Goal: Information Seeking & Learning: Learn about a topic

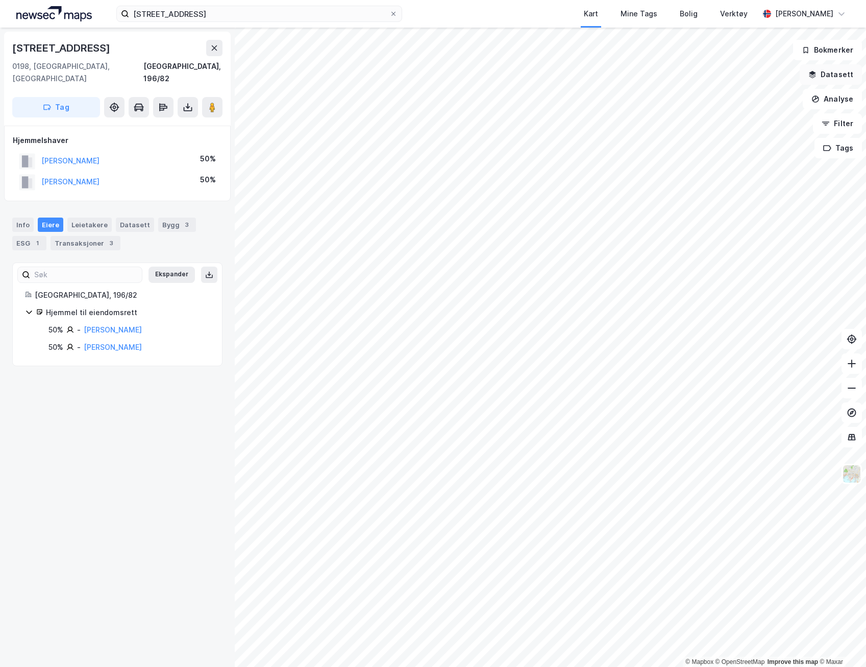
click at [649, 78] on button "Datasett" at bounding box center [831, 74] width 62 height 20
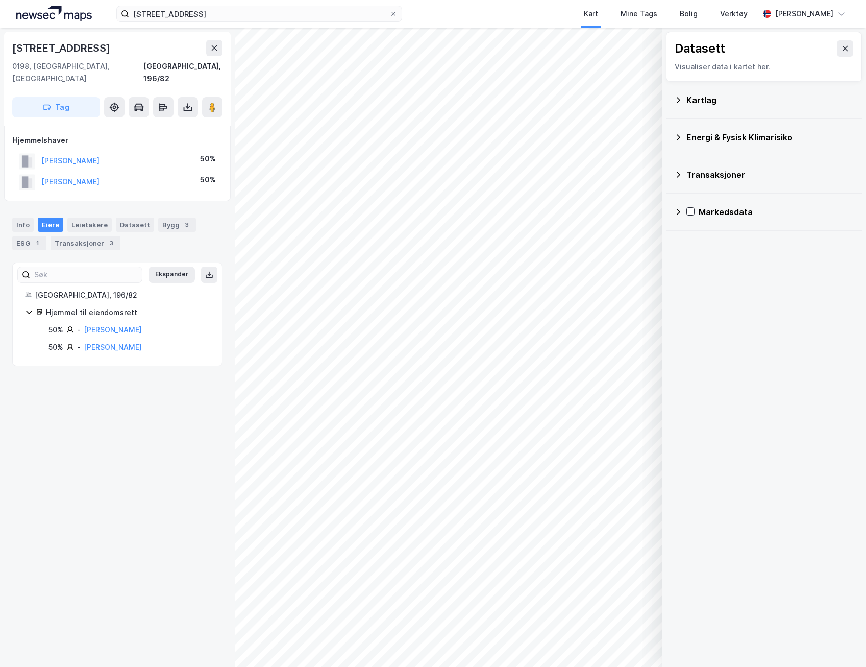
click at [649, 103] on div "Kartlag" at bounding box center [770, 100] width 167 height 12
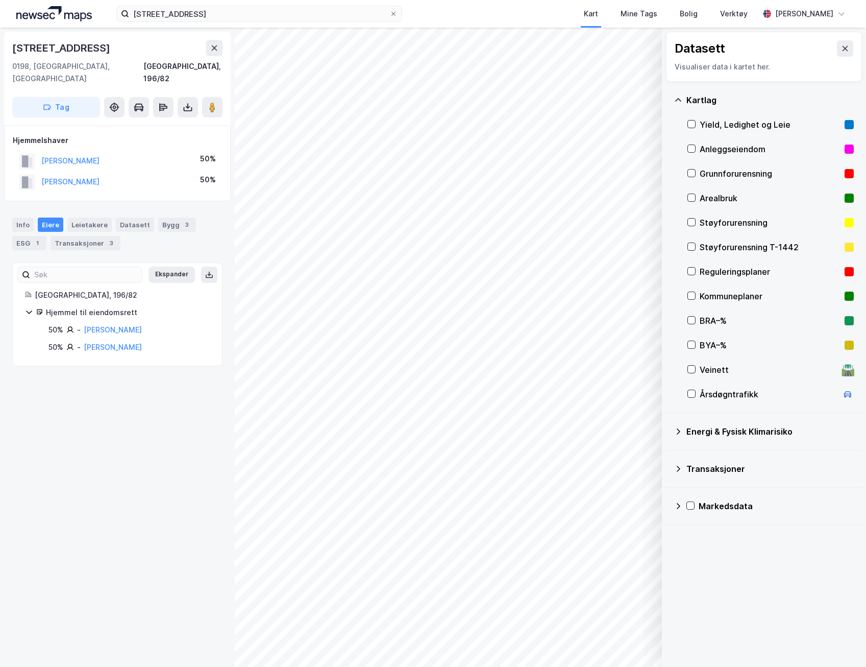
click at [649, 274] on div "Reguleringsplaner" at bounding box center [770, 271] width 141 height 12
click at [649, 49] on button at bounding box center [845, 48] width 16 height 16
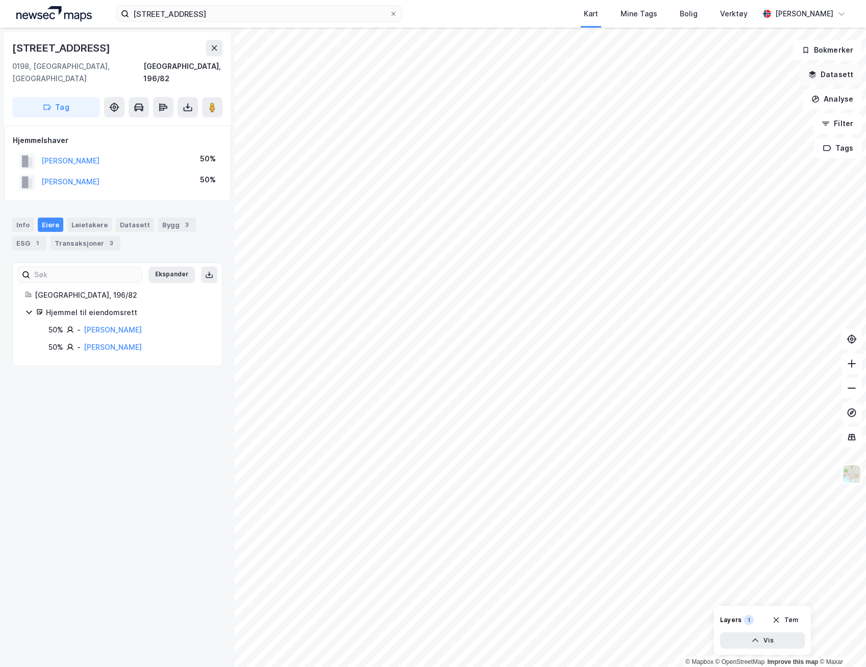
click at [649, 79] on button "Datasett" at bounding box center [831, 74] width 62 height 20
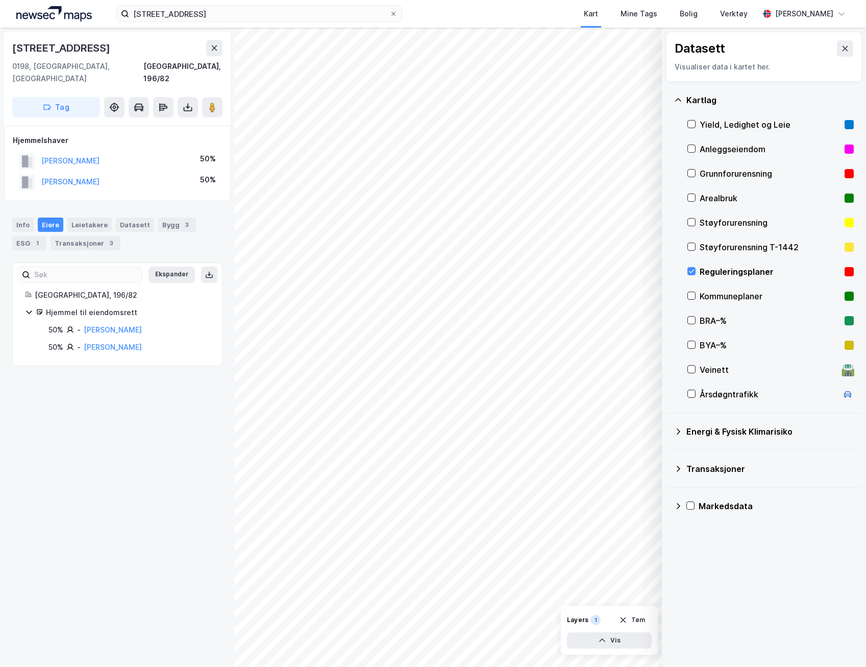
drag, startPoint x: 692, startPoint y: 271, endPoint x: 707, endPoint y: 264, distance: 15.6
click at [649, 270] on icon at bounding box center [691, 271] width 7 height 7
click at [649, 222] on div "Støyforurensning" at bounding box center [770, 222] width 141 height 12
click at [649, 47] on icon at bounding box center [845, 48] width 8 height 8
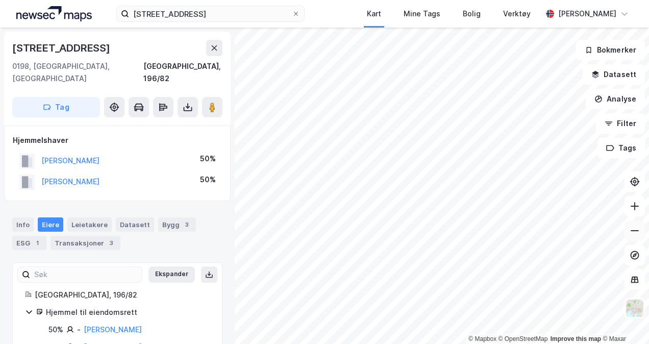
click at [639, 233] on icon at bounding box center [635, 231] width 10 height 10
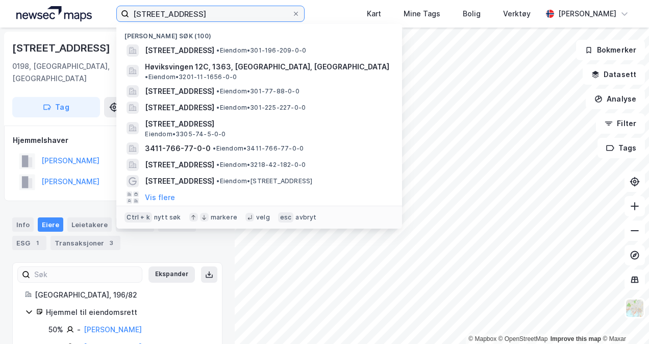
drag, startPoint x: 207, startPoint y: 11, endPoint x: 133, endPoint y: 15, distance: 73.6
click at [133, 15] on input "[STREET_ADDRESS]" at bounding box center [210, 13] width 162 height 15
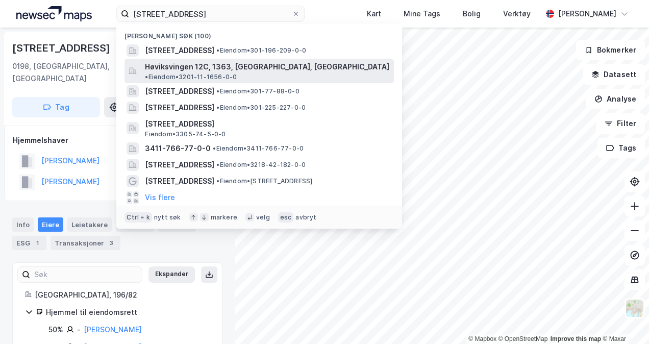
click at [221, 72] on span "Høviksvingen 12C, 1363, [GEOGRAPHIC_DATA], [GEOGRAPHIC_DATA]" at bounding box center [267, 67] width 245 height 12
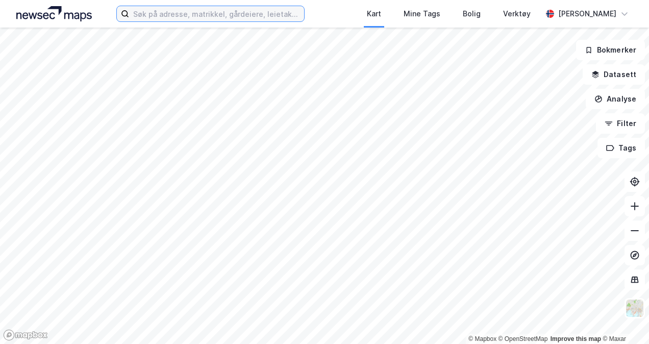
click at [160, 18] on input at bounding box center [216, 13] width 175 height 15
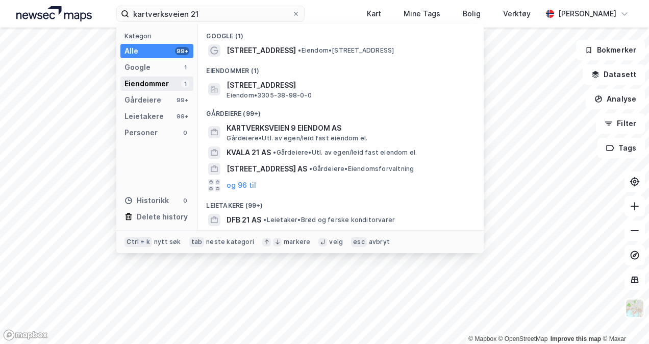
click at [158, 83] on div "Eiendommer" at bounding box center [147, 84] width 44 height 12
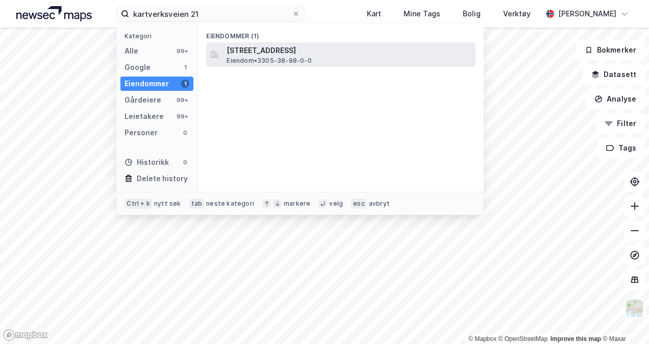
click at [240, 55] on span "Kartverksveien 21, 3511, HØNEFOSS, RINGERIKE" at bounding box center [349, 50] width 245 height 12
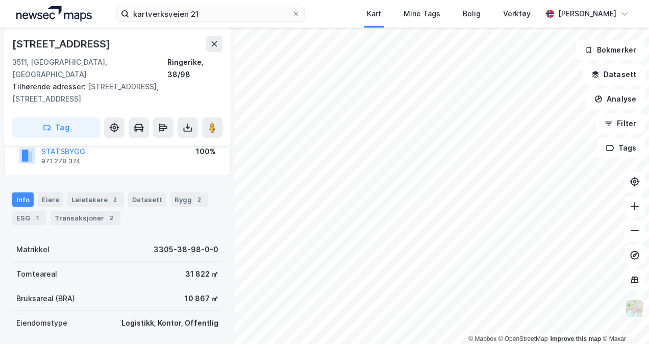
scroll to position [102, 0]
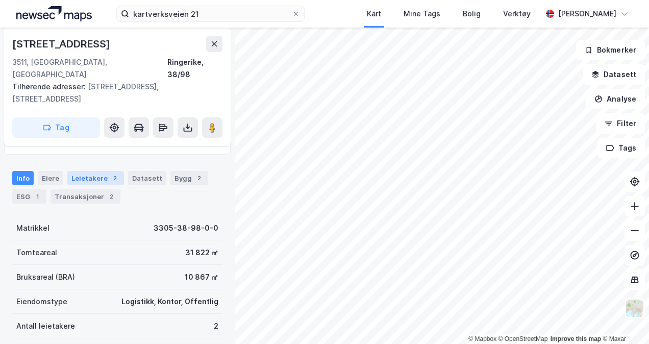
click at [89, 171] on div "Leietakere 2" at bounding box center [95, 178] width 57 height 14
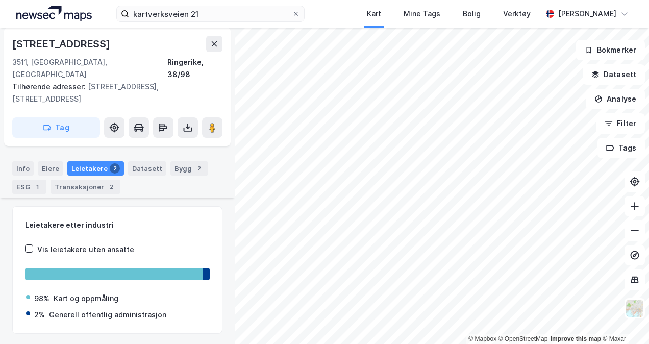
scroll to position [117, 0]
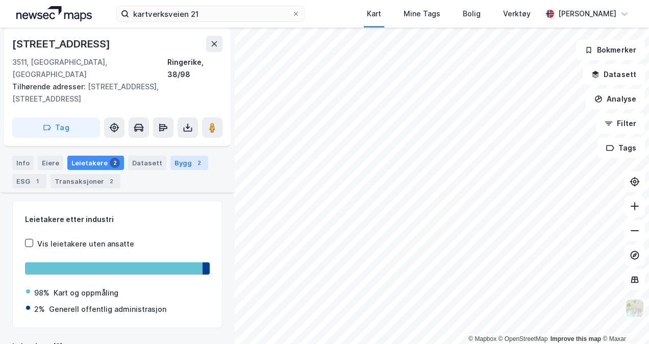
click at [174, 156] on div "Bygg 2" at bounding box center [190, 163] width 38 height 14
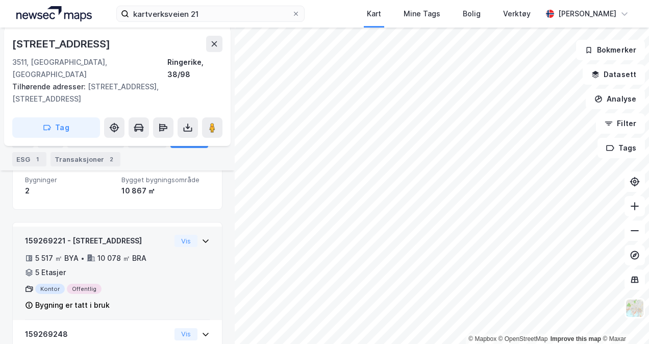
scroll to position [168, 0]
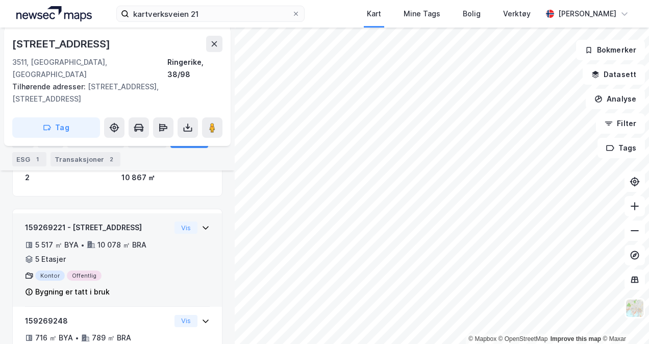
click at [123, 239] on div "10 078 ㎡ BRA" at bounding box center [122, 245] width 49 height 12
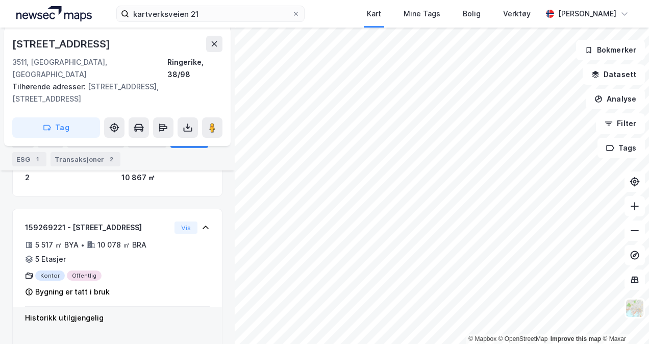
click at [142, 344] on div "159269248" at bounding box center [98, 350] width 146 height 12
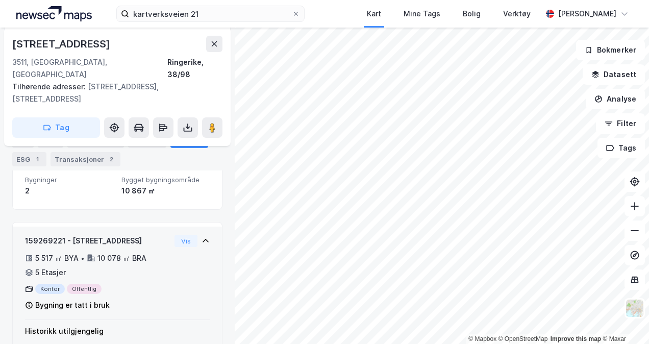
scroll to position [102, 0]
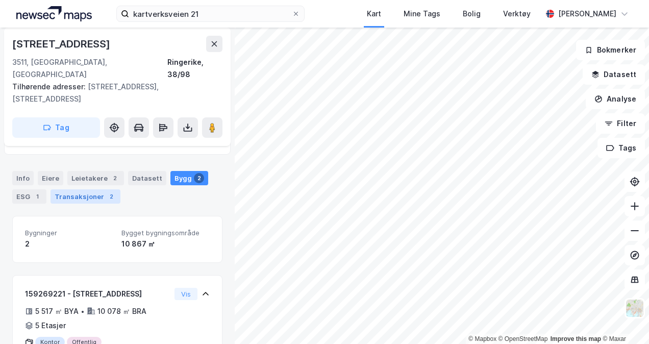
click at [60, 189] on div "Transaksjoner 2" at bounding box center [86, 196] width 70 height 14
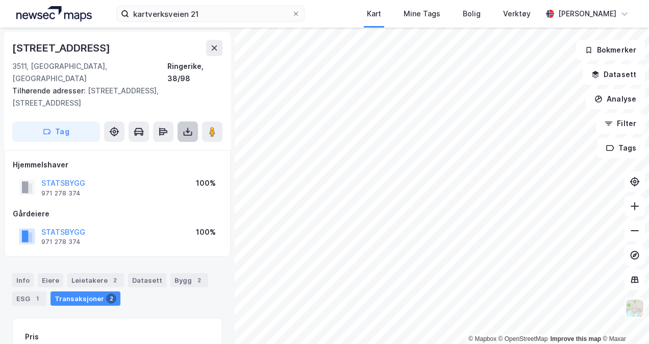
click at [184, 131] on icon at bounding box center [188, 133] width 9 height 4
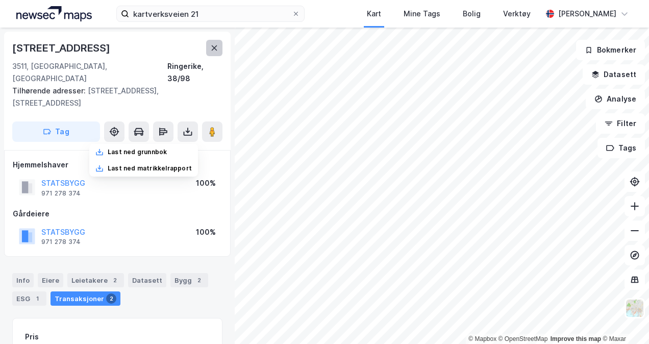
click at [213, 48] on icon at bounding box center [214, 48] width 8 height 8
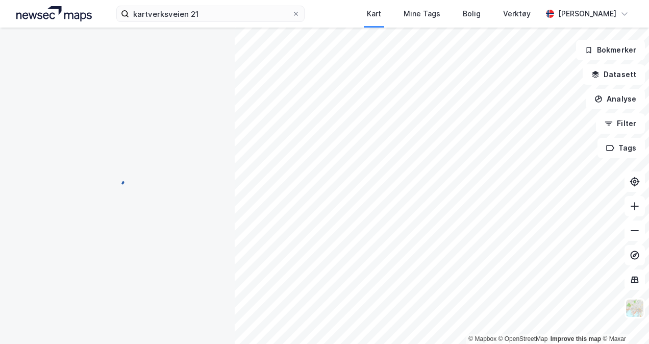
scroll to position [2, 0]
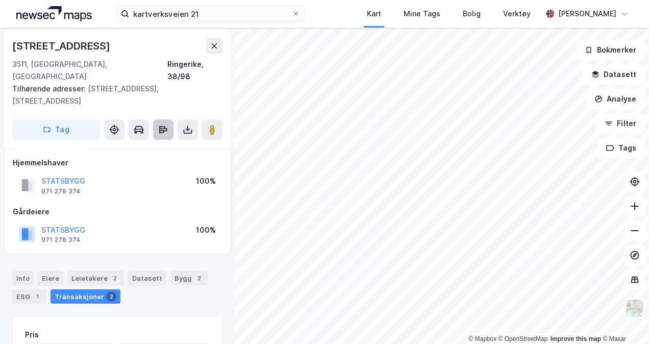
click at [170, 119] on button at bounding box center [163, 129] width 20 height 20
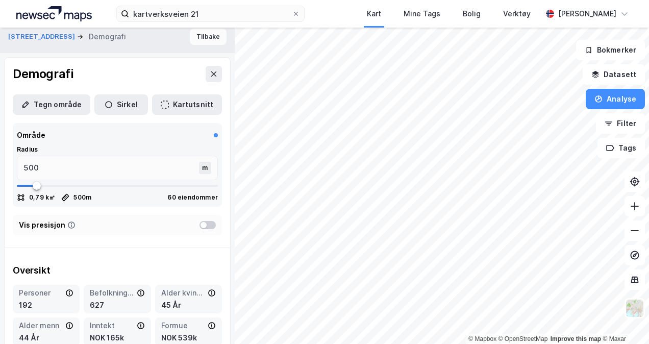
scroll to position [0, 0]
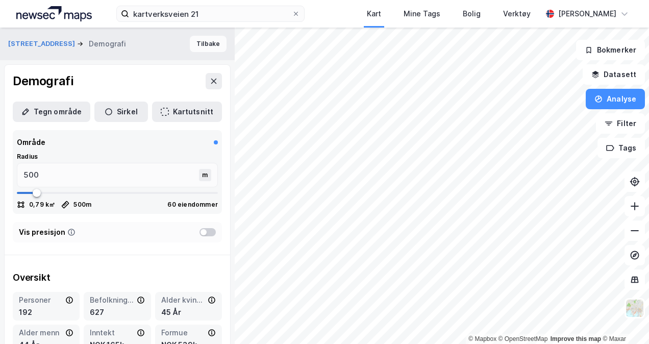
click at [204, 40] on button "Tilbake" at bounding box center [208, 44] width 37 height 16
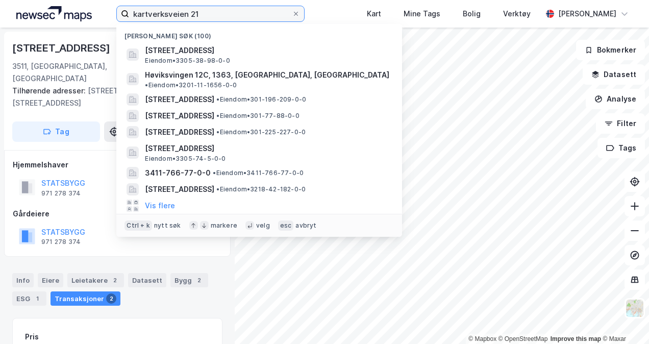
drag, startPoint x: 199, startPoint y: 16, endPoint x: 95, endPoint y: 29, distance: 104.4
click at [95, 29] on div "kartverksveien 21 Nylige søk (100) Kartverksveien 21, 3511, HØNEFOSS, RINGERIKE…" at bounding box center [324, 172] width 649 height 344
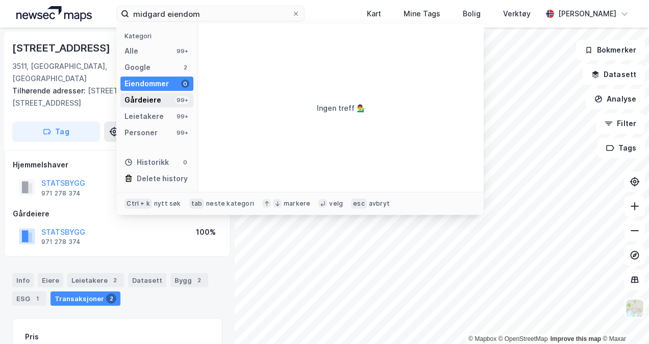
click at [167, 98] on div "Gårdeiere 99+" at bounding box center [156, 100] width 73 height 14
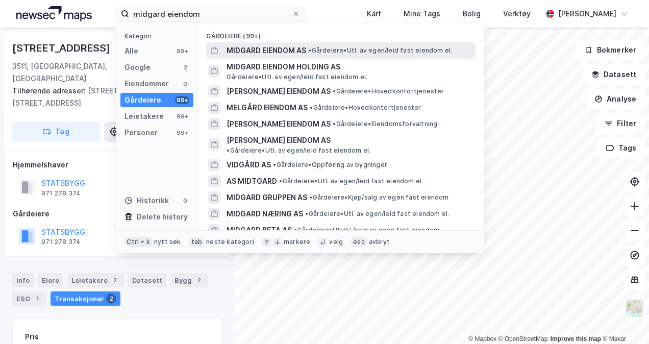
click at [268, 53] on span "MIDGARD EIENDOM AS" at bounding box center [267, 50] width 80 height 12
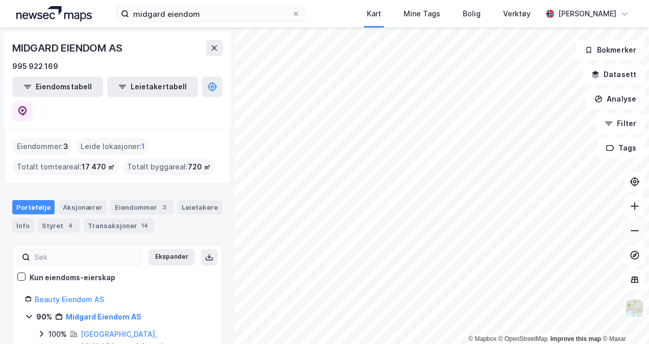
click at [636, 235] on icon at bounding box center [635, 231] width 10 height 10
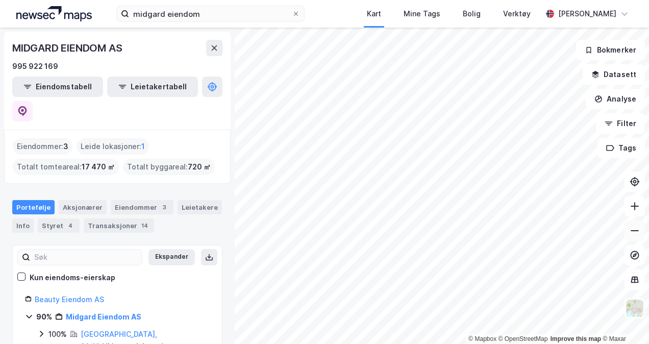
click at [636, 235] on icon at bounding box center [635, 231] width 10 height 10
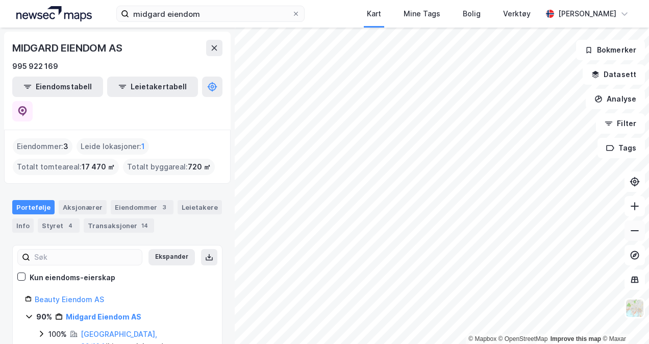
click at [636, 235] on icon at bounding box center [635, 231] width 10 height 10
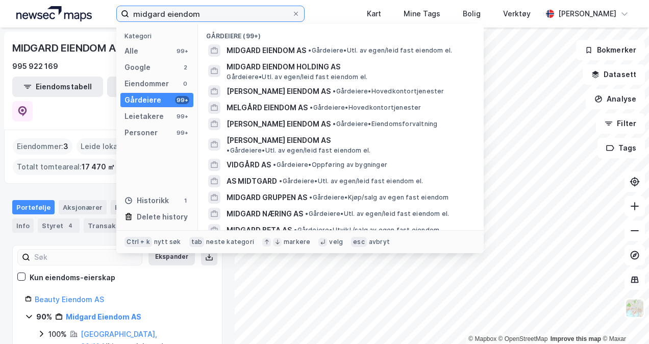
drag, startPoint x: 199, startPoint y: 15, endPoint x: 106, endPoint y: 14, distance: 93.4
click at [106, 14] on div "midgard eiendom Kategori Alle 99+ Google 2 Eiendommer 0 Gårdeiere 99+ Leietaker…" at bounding box center [324, 14] width 649 height 28
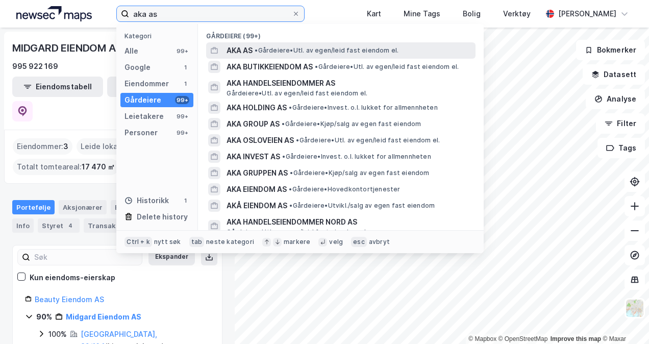
type input "aka as"
click at [237, 54] on span "AKA AS" at bounding box center [240, 50] width 26 height 12
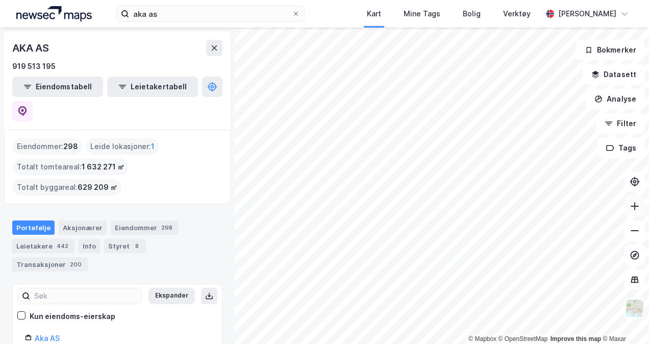
click at [633, 209] on icon at bounding box center [635, 206] width 10 height 10
click at [634, 208] on icon at bounding box center [635, 206] width 10 height 10
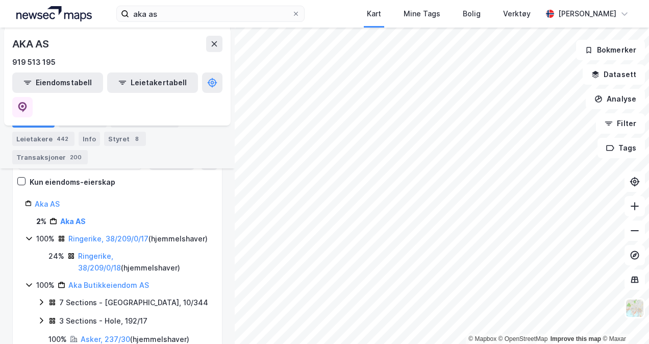
scroll to position [153, 0]
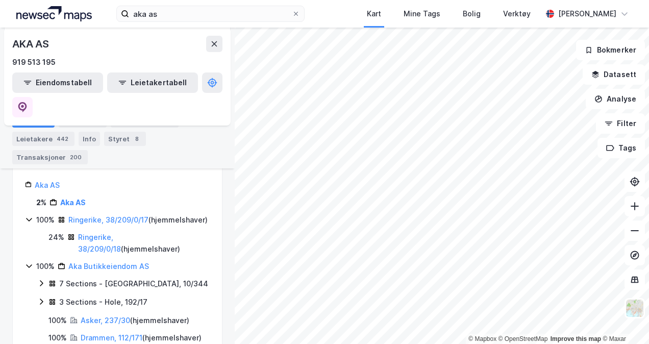
drag, startPoint x: 149, startPoint y: 115, endPoint x: 135, endPoint y: 122, distance: 15.1
click at [146, 117] on div "Eiendommer 298" at bounding box center [145, 120] width 68 height 14
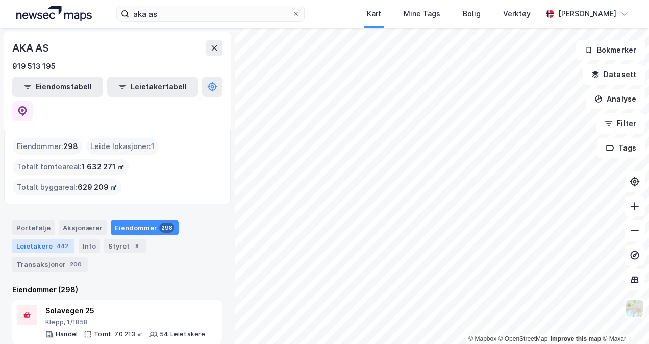
click at [67, 239] on div "Leietakere 442" at bounding box center [43, 246] width 62 height 14
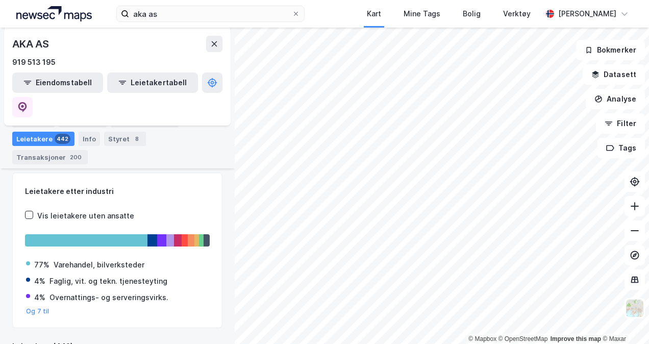
scroll to position [60, 0]
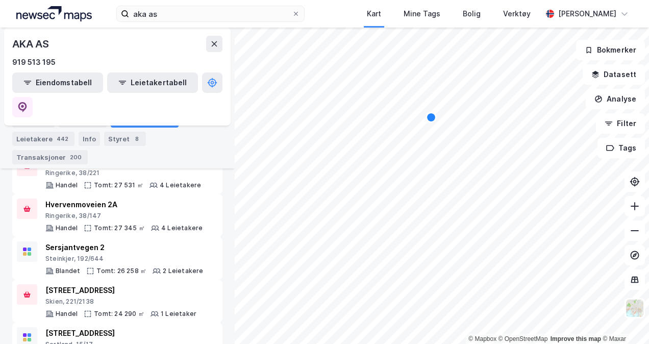
scroll to position [408, 0]
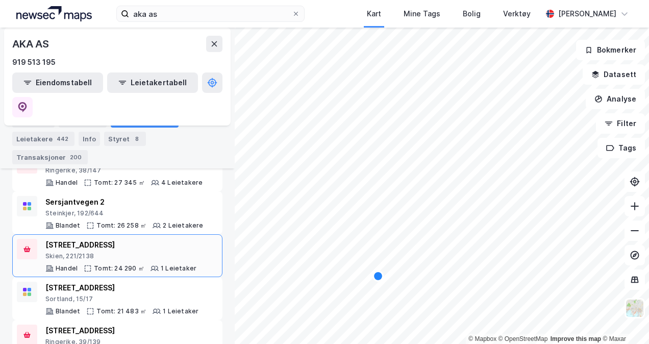
click at [123, 239] on div "Bjørntvedtvegen 147" at bounding box center [120, 245] width 151 height 12
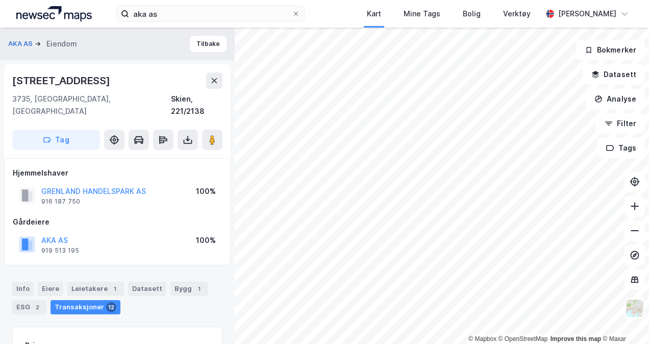
click at [76, 11] on img at bounding box center [54, 13] width 76 height 15
